Goal: Navigation & Orientation: Understand site structure

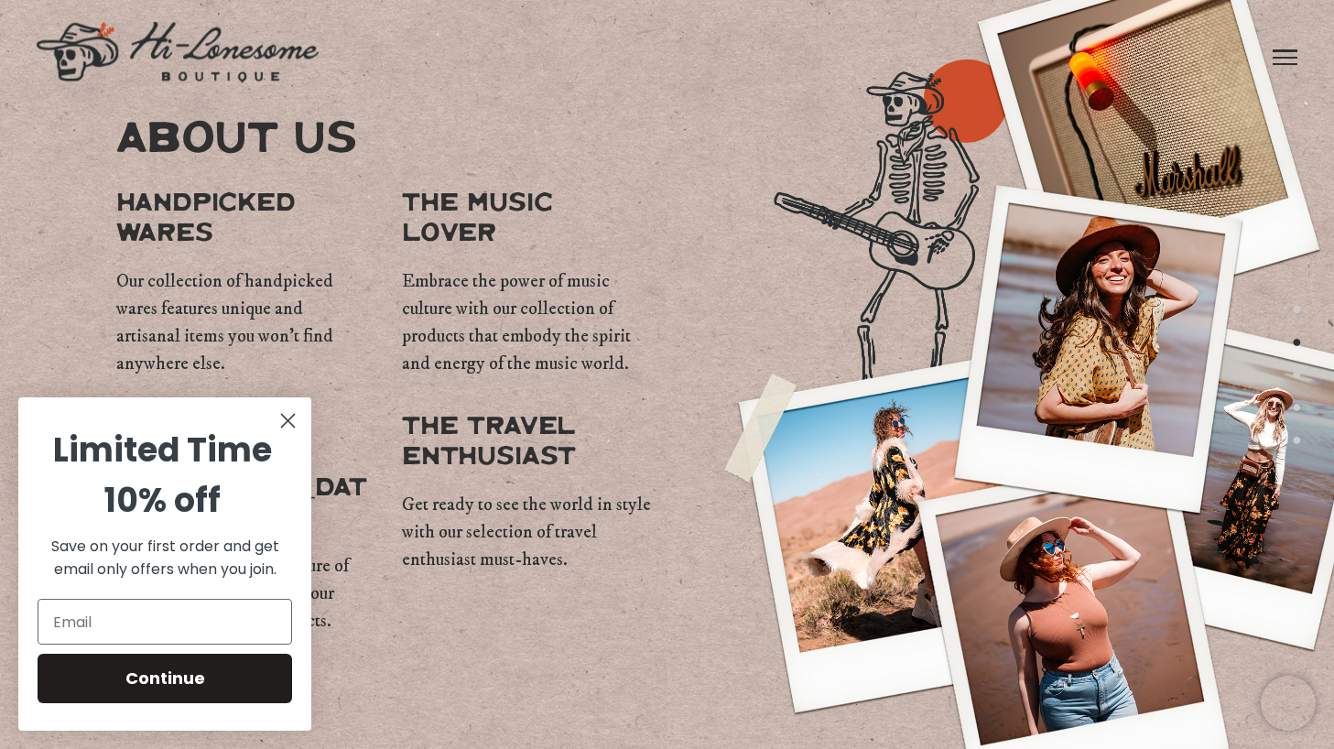
click at [1299, 373] on button "3" at bounding box center [1297, 375] width 10 height 23
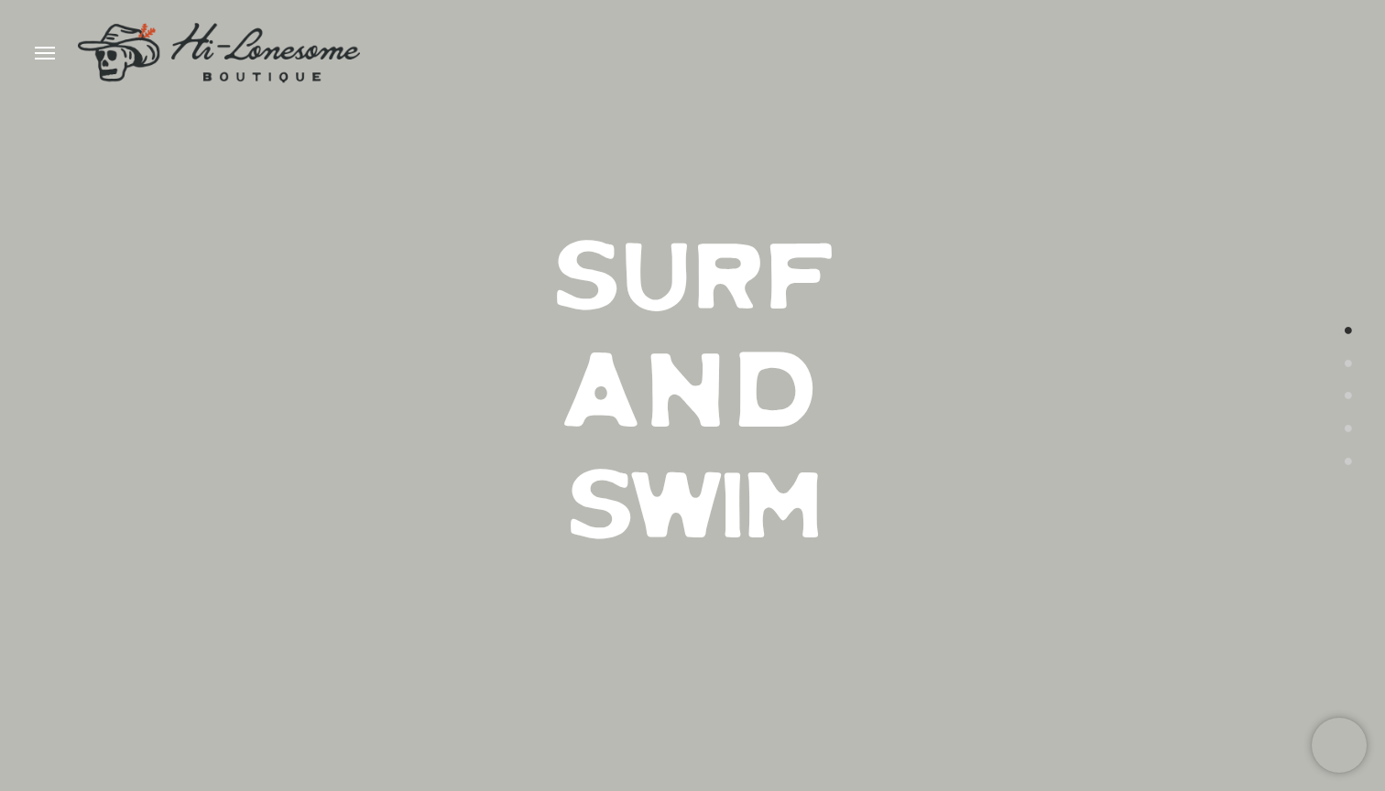
click at [1180, 363] on button "2" at bounding box center [1348, 363] width 10 height 23
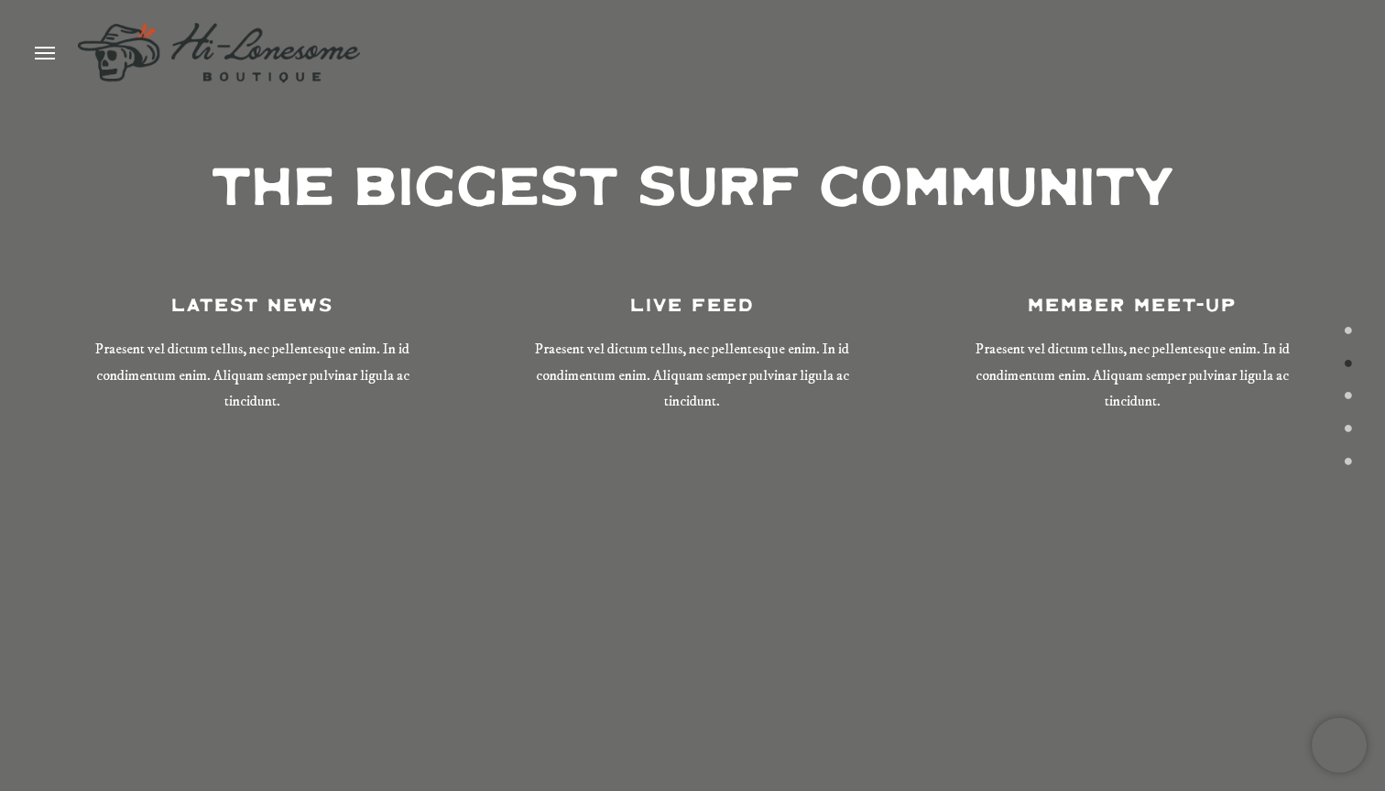
click at [1180, 333] on button "1" at bounding box center [1348, 331] width 10 height 23
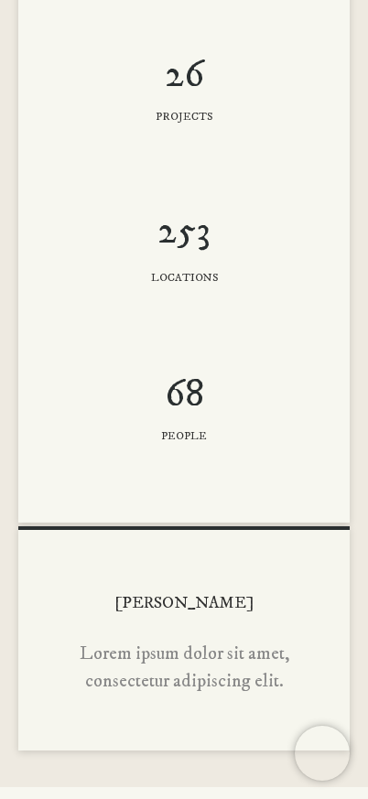
scroll to position [3194, 0]
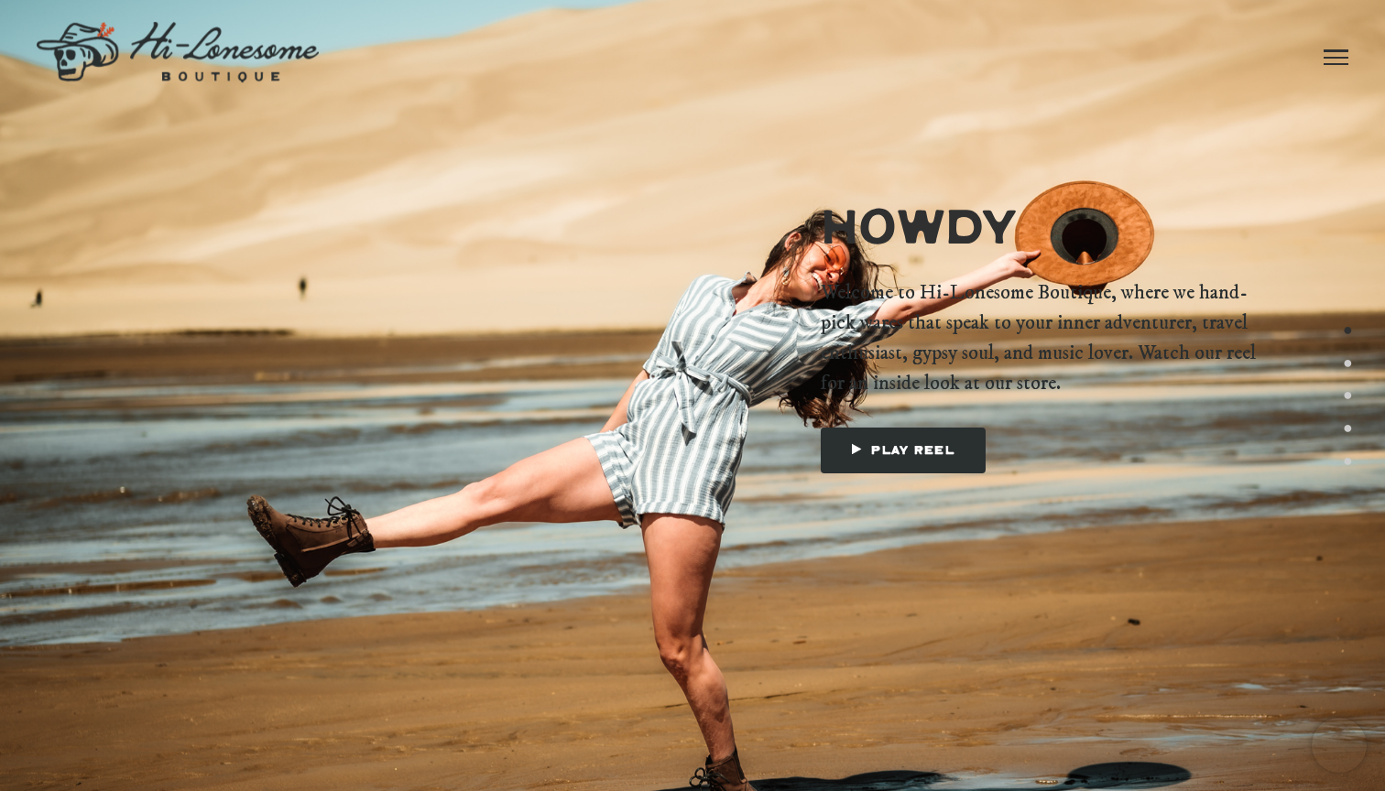
click at [1342, 49] on link at bounding box center [1335, 57] width 25 height 114
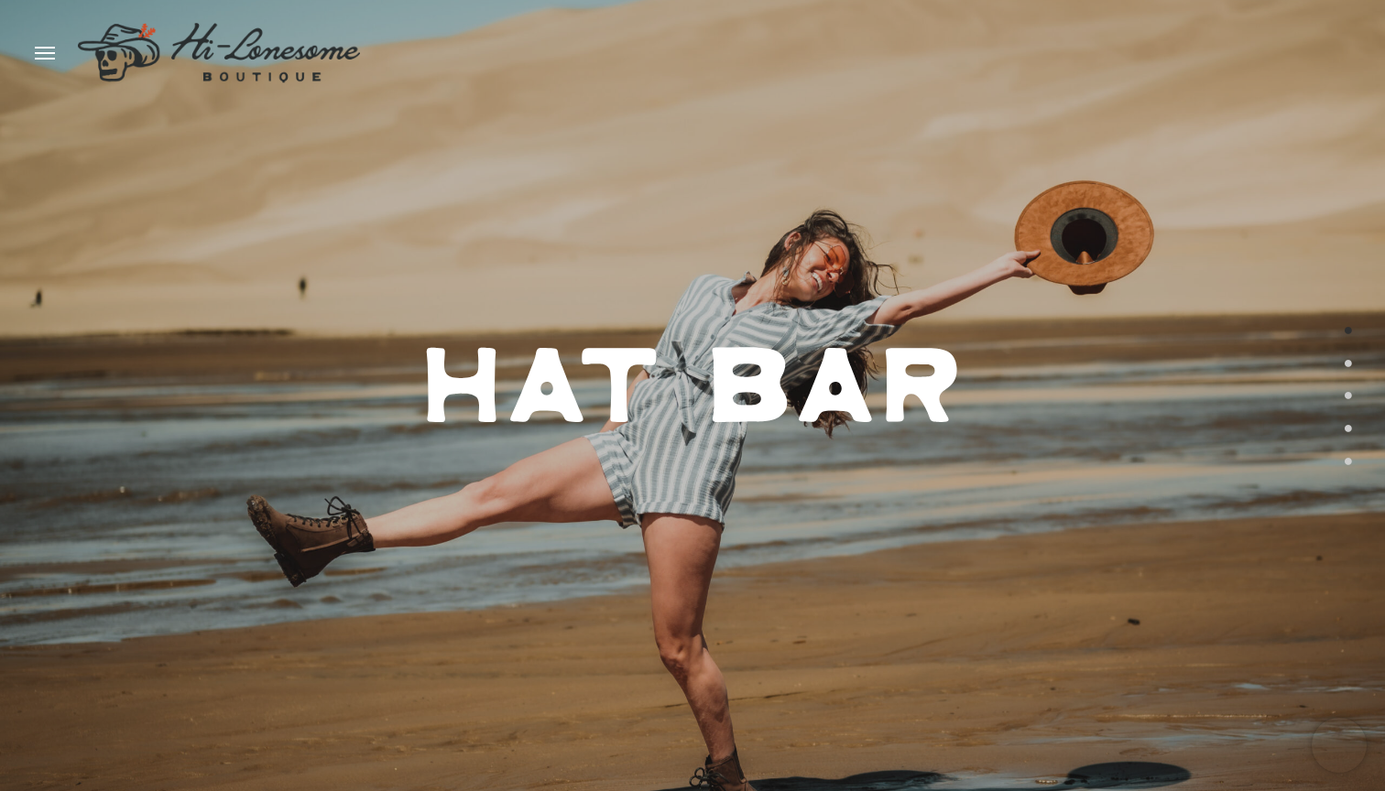
click at [490, 226] on div at bounding box center [692, 395] width 1385 height 791
